Goal: Obtain resource: Download file/media

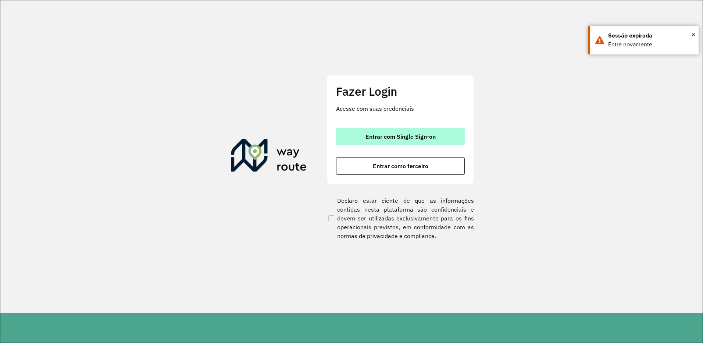
click at [401, 141] on button "Entrar com Single Sign-on" at bounding box center [400, 137] width 129 height 18
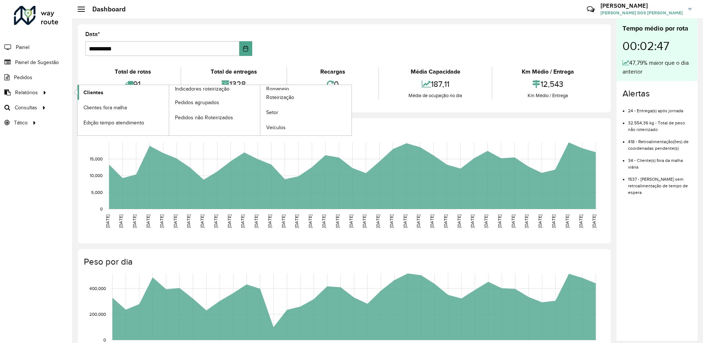
click at [104, 93] on link "Clientes" at bounding box center [123, 92] width 91 height 15
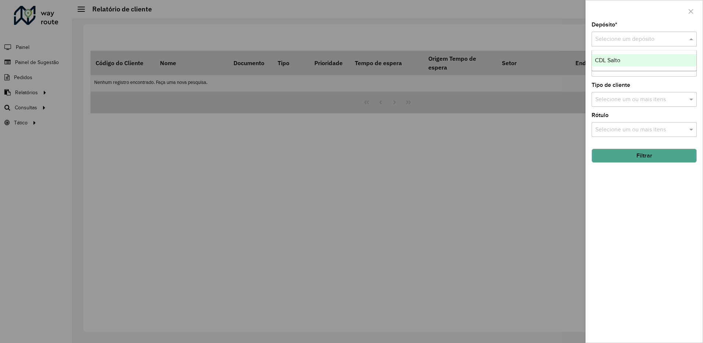
click at [642, 42] on input "text" at bounding box center [637, 39] width 83 height 9
click at [614, 64] on div "CDL Salto" at bounding box center [644, 60] width 104 height 13
click at [630, 162] on button "Filtrar" at bounding box center [644, 156] width 105 height 14
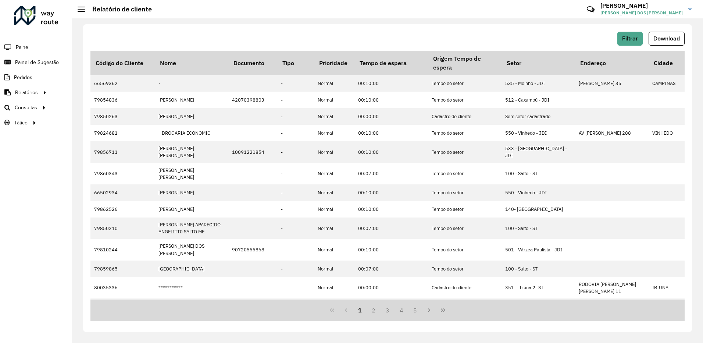
click at [478, 14] on hb-header "Relatório de cliente Críticas? Dúvidas? Elogios? Sugestões? Entre em contato co…" at bounding box center [387, 9] width 631 height 18
click at [667, 43] on button "Download" at bounding box center [667, 39] width 36 height 14
